Goal: Transaction & Acquisition: Purchase product/service

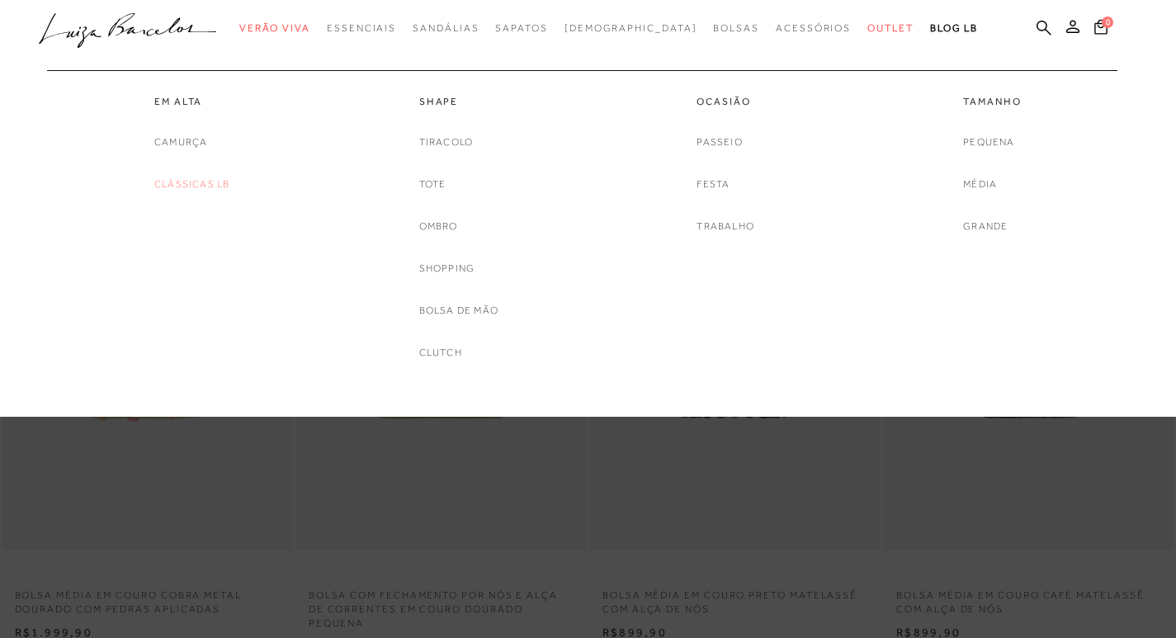
click at [183, 182] on link "Clássicas LB" at bounding box center [191, 184] width 75 height 17
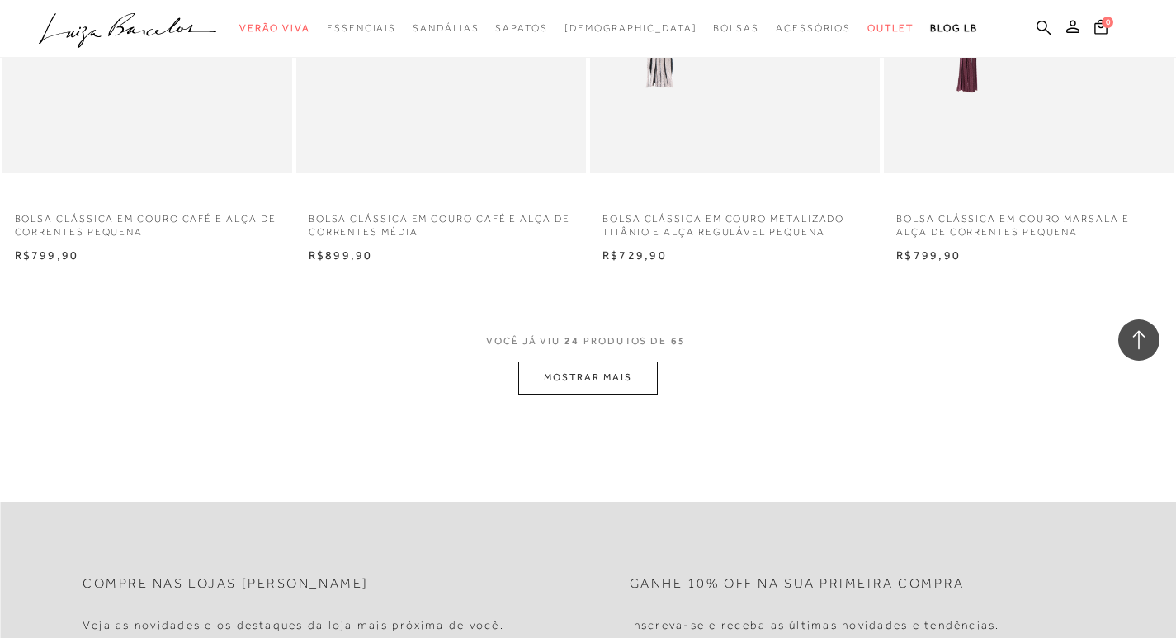
scroll to position [3164, 0]
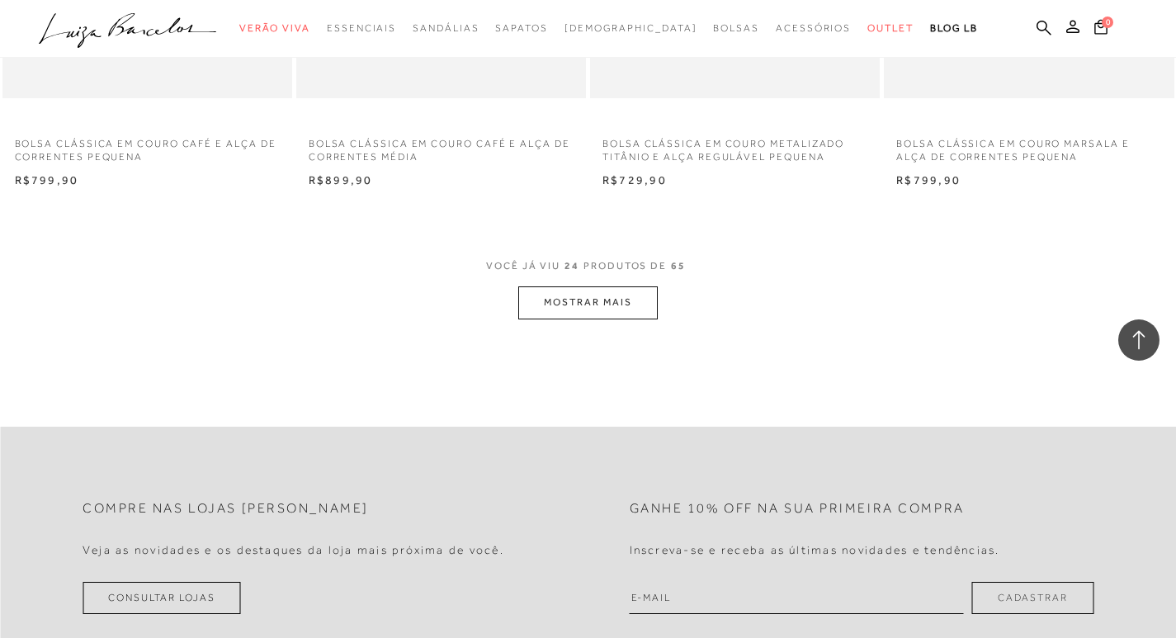
click at [564, 312] on button "MOSTRAR MAIS" at bounding box center [587, 302] width 139 height 32
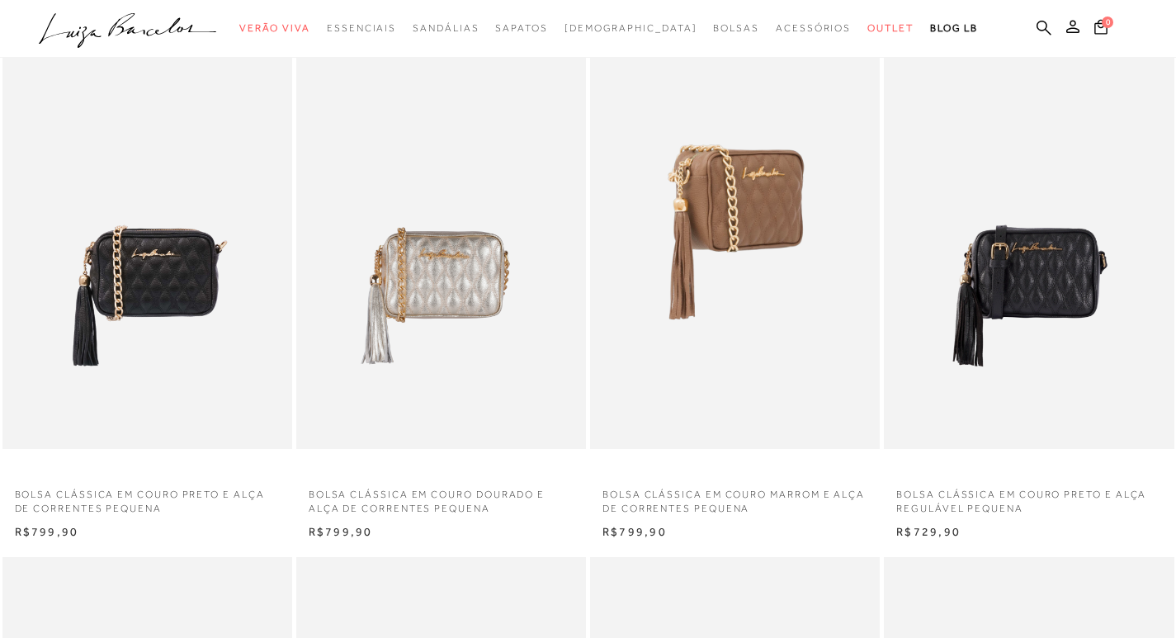
scroll to position [110, 0]
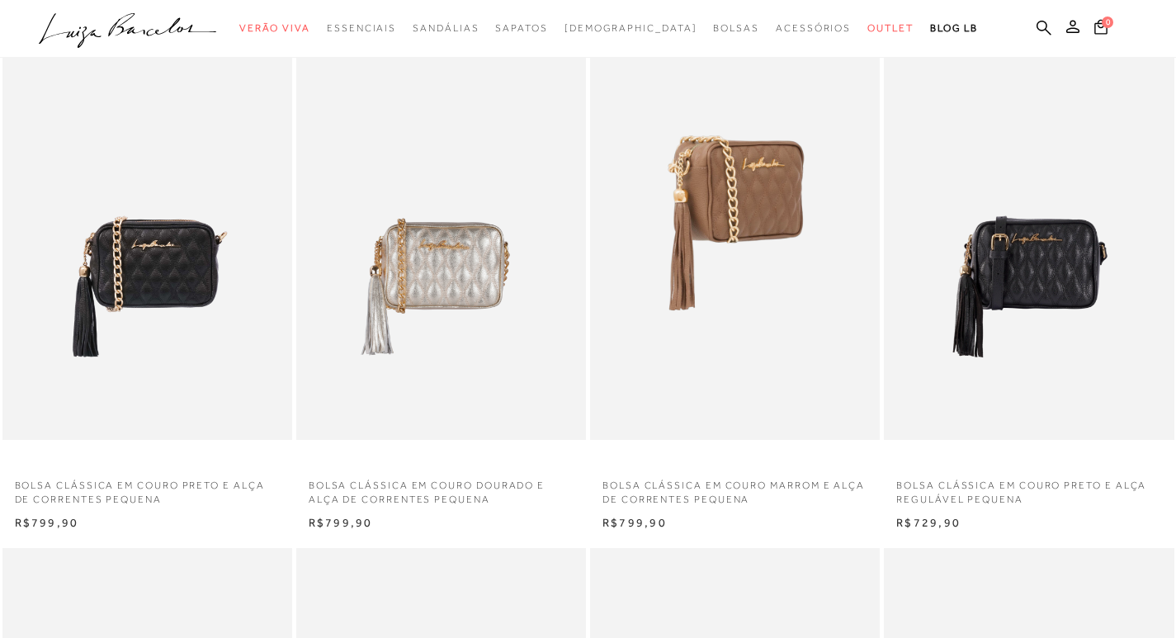
click at [715, 192] on img at bounding box center [736, 223] width 288 height 435
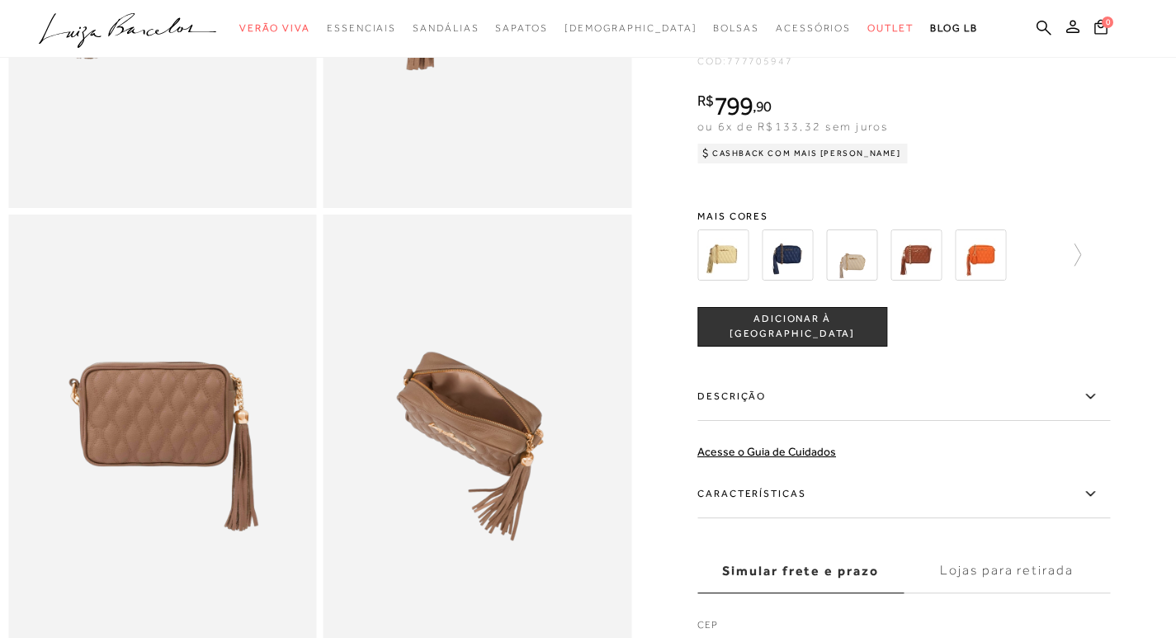
scroll to position [385, 0]
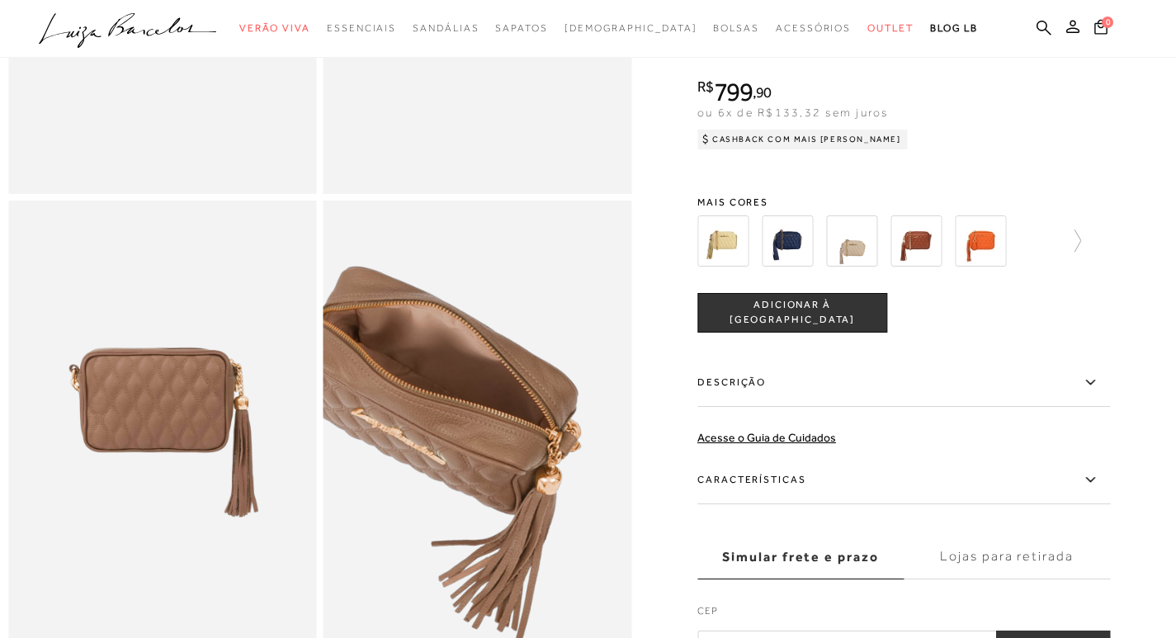
click at [509, 423] on img at bounding box center [448, 455] width 617 height 925
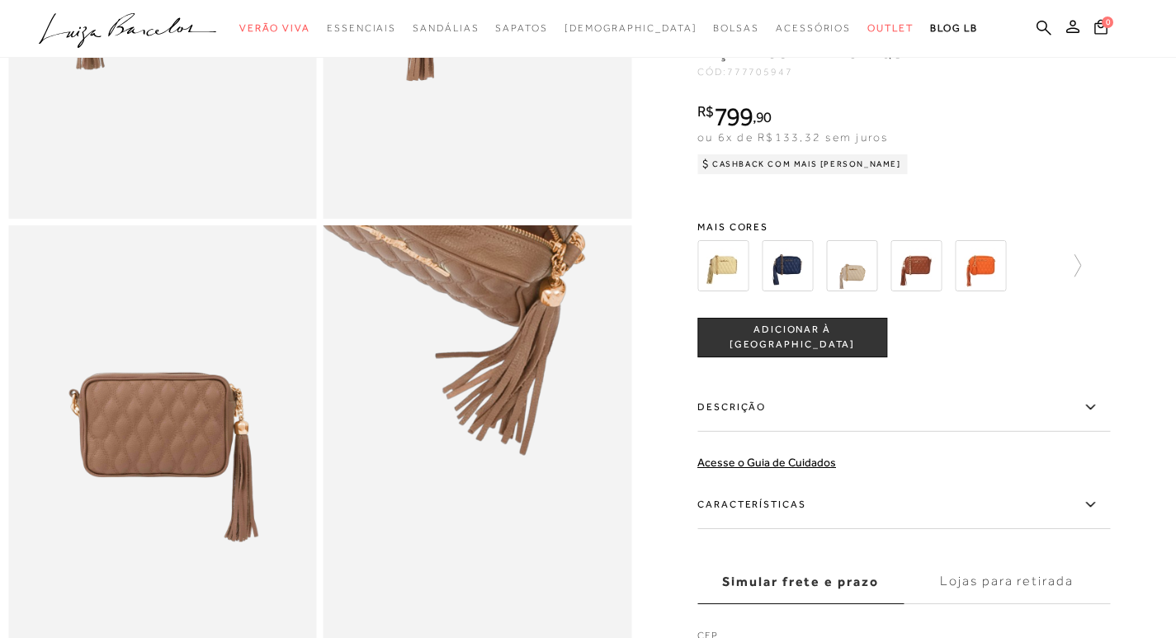
scroll to position [330, 0]
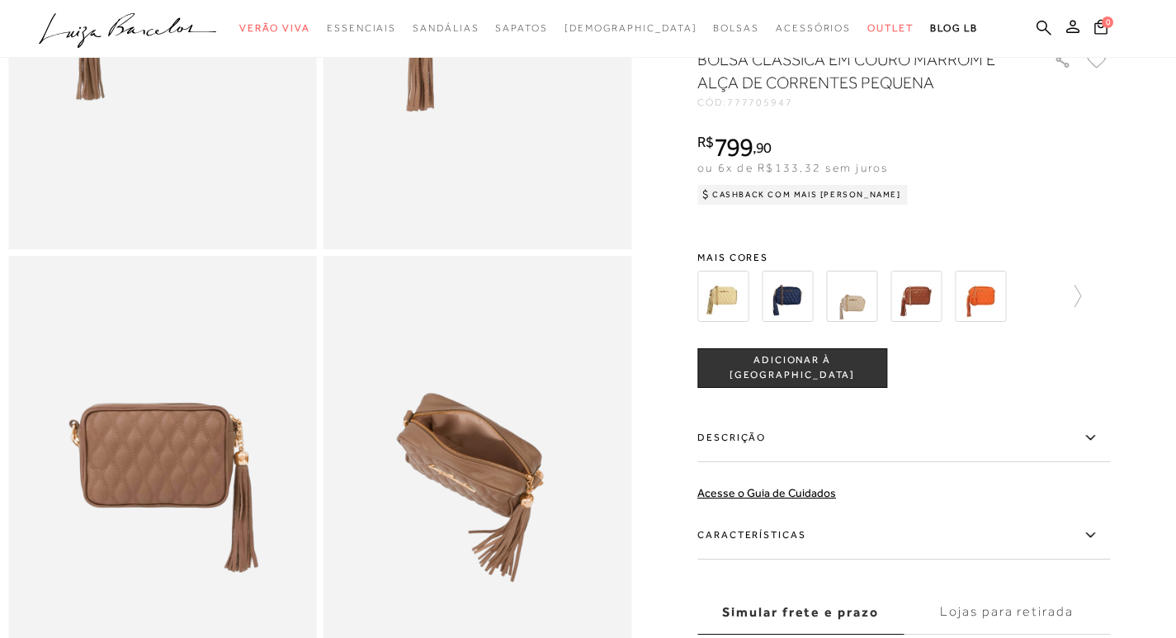
click at [771, 303] on img at bounding box center [787, 295] width 51 height 51
click at [863, 310] on img at bounding box center [851, 295] width 51 height 51
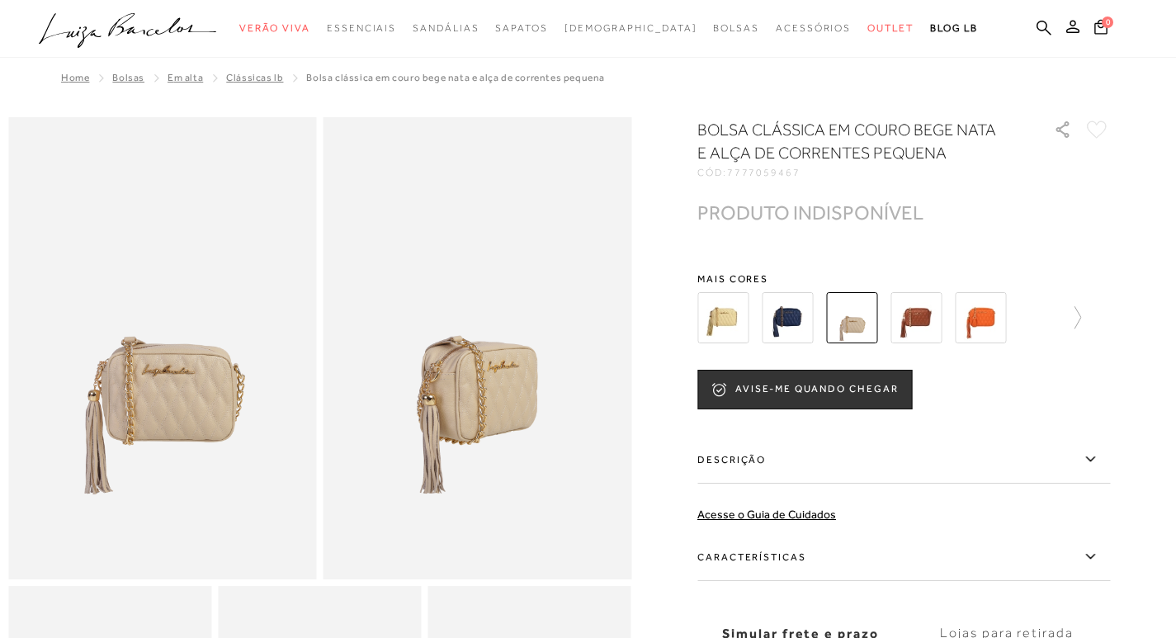
click at [1003, 318] on img at bounding box center [980, 317] width 51 height 51
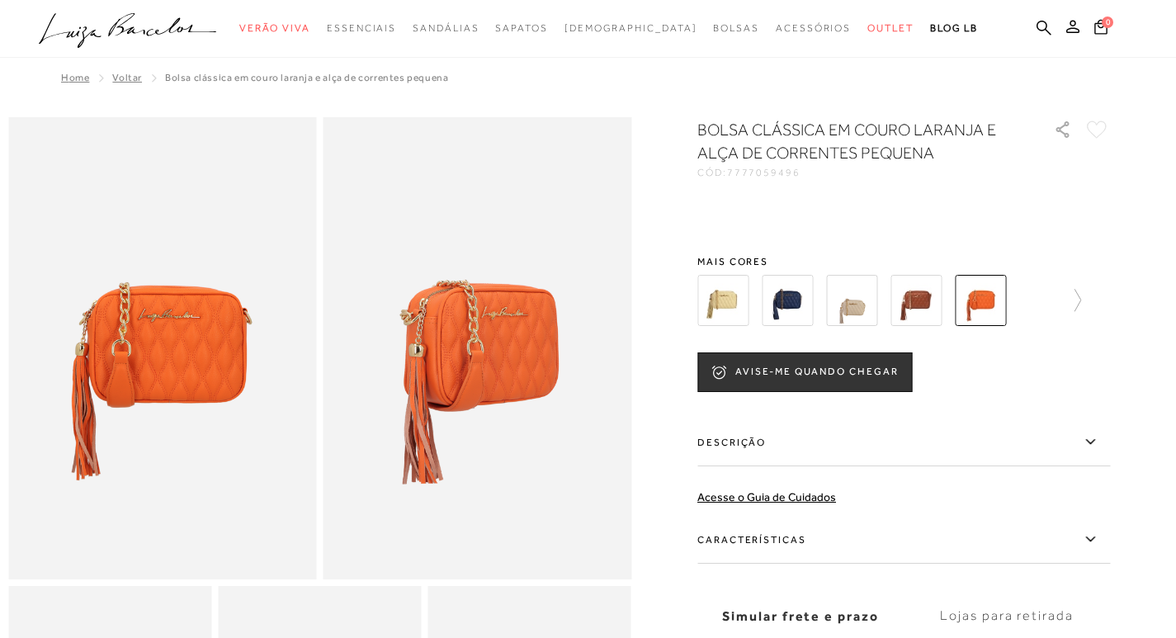
click at [940, 302] on img at bounding box center [916, 300] width 51 height 51
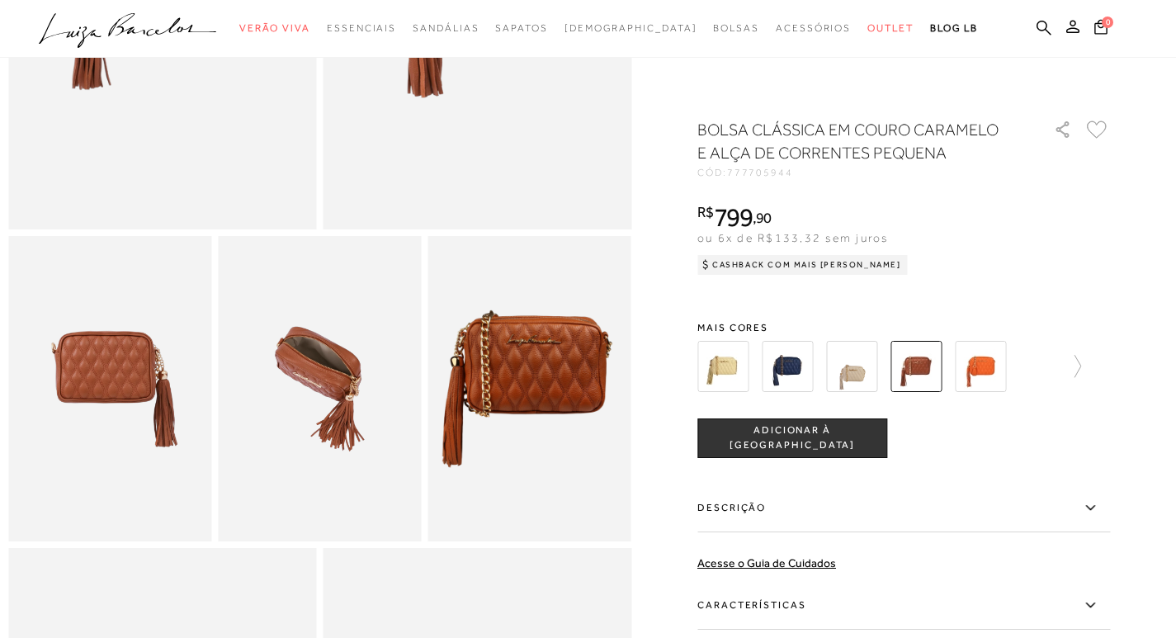
scroll to position [357, 0]
